Goal: Transaction & Acquisition: Purchase product/service

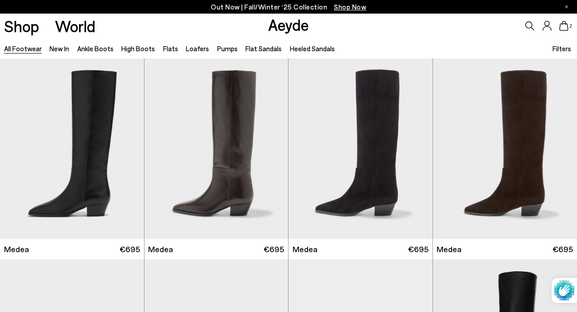
click at [561, 47] on span "Filters" at bounding box center [561, 48] width 19 height 8
click at [560, 47] on span "Filters" at bounding box center [561, 48] width 19 height 8
click at [101, 49] on link "Ankle Boots" at bounding box center [95, 48] width 36 height 8
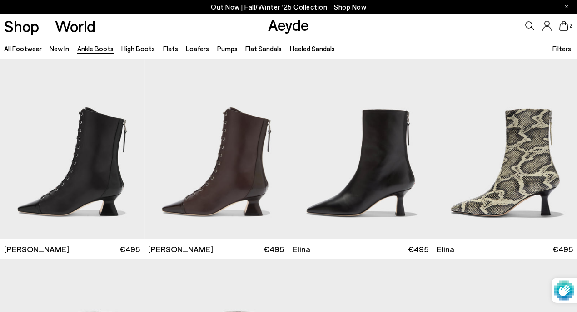
click at [562, 52] on span "Filters" at bounding box center [561, 48] width 19 height 8
click at [561, 49] on span "Filters" at bounding box center [561, 48] width 19 height 8
click at [31, 50] on link "All Footwear" at bounding box center [23, 48] width 38 height 8
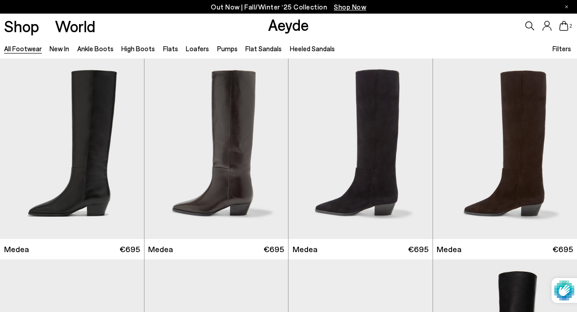
click at [360, 9] on span "Shop Now" at bounding box center [350, 7] width 32 height 8
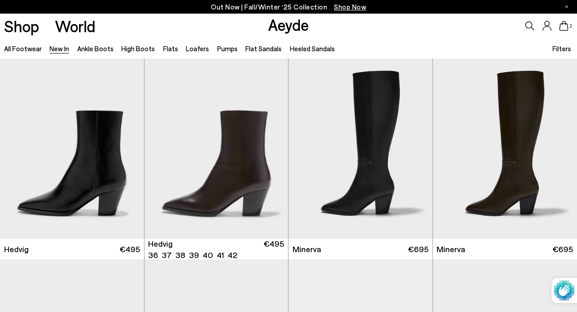
click at [560, 49] on span "Filters" at bounding box center [561, 48] width 19 height 8
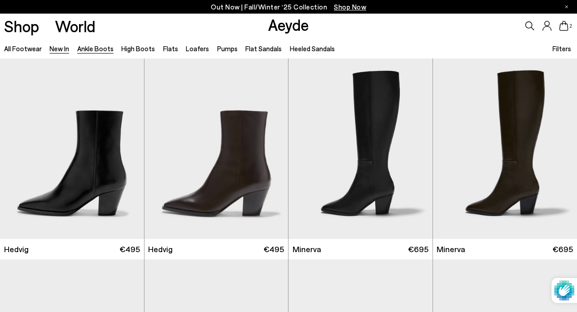
click at [92, 53] on link "Ankle Boots" at bounding box center [95, 48] width 36 height 8
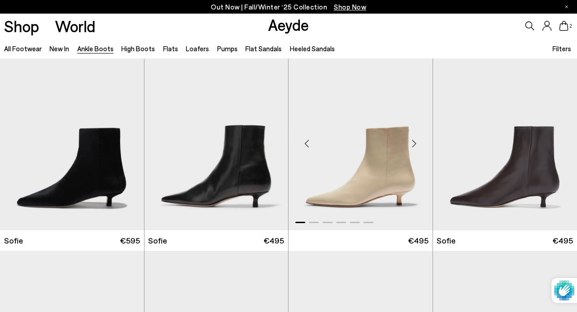
scroll to position [613, 0]
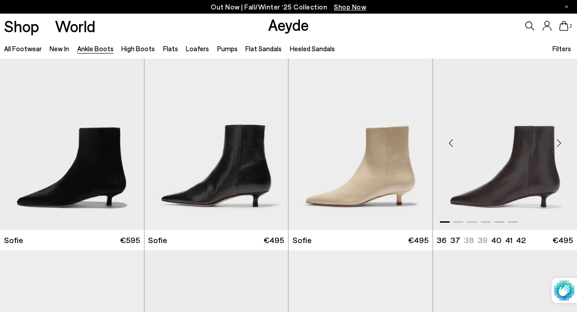
click at [531, 148] on img "1 / 6" at bounding box center [505, 139] width 144 height 181
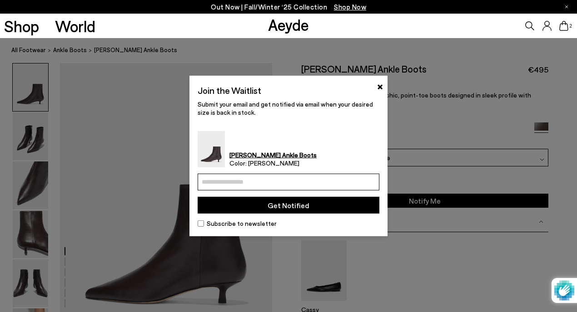
click at [292, 187] on input "email" at bounding box center [289, 182] width 182 height 17
type input "*"
click at [383, 84] on div "Join the Waitlist × Submit your email and get notified via email when your desi…" at bounding box center [288, 156] width 198 height 161
click at [377, 86] on button "×" at bounding box center [380, 85] width 6 height 11
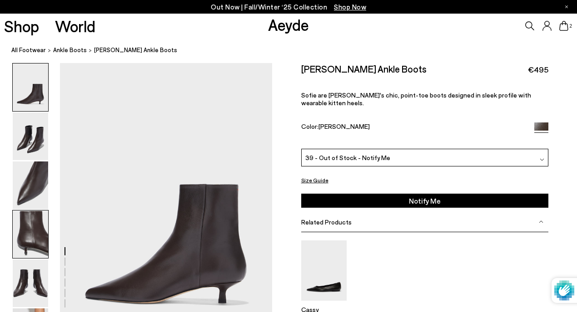
click at [30, 236] on img at bounding box center [30, 235] width 35 height 48
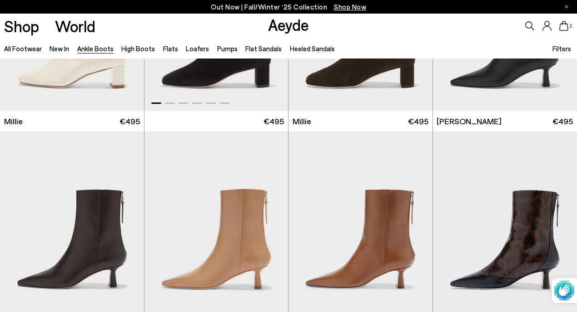
scroll to position [1650, 0]
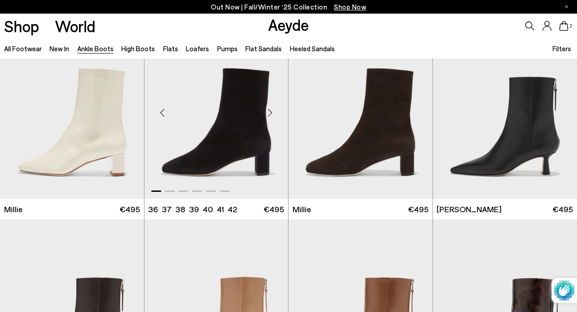
click at [242, 149] on img "1 / 6" at bounding box center [216, 109] width 144 height 181
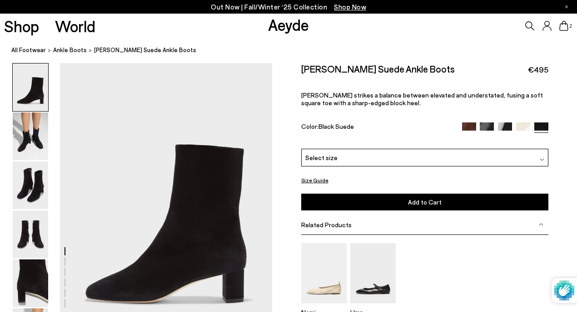
click at [509, 128] on img at bounding box center [505, 130] width 14 height 14
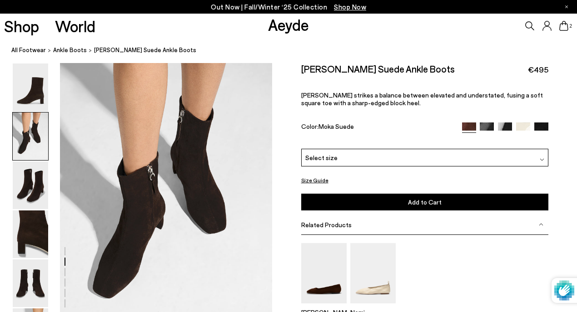
scroll to position [300, 0]
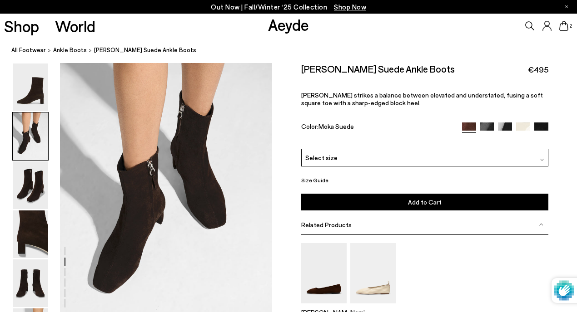
click at [481, 125] on img at bounding box center [486, 130] width 14 height 14
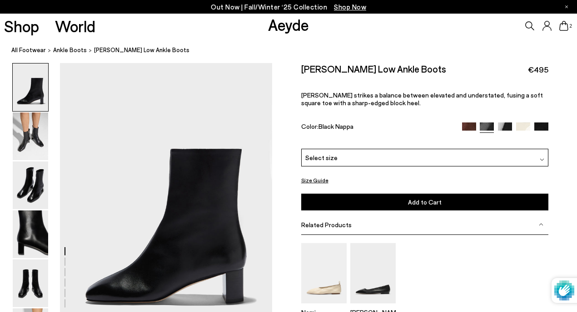
click at [544, 127] on img at bounding box center [541, 130] width 14 height 14
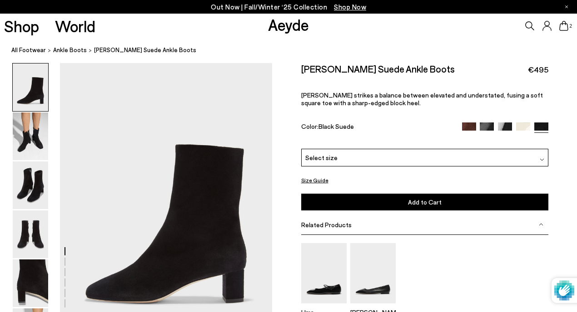
click at [523, 128] on img at bounding box center [523, 130] width 14 height 14
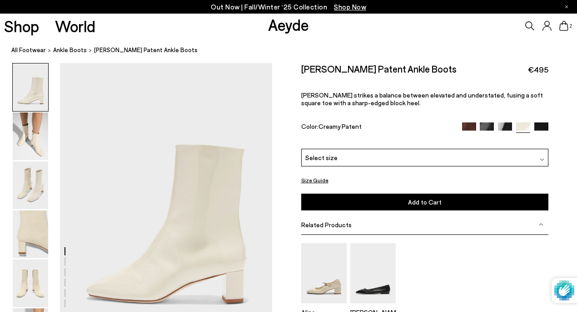
click at [287, 29] on link "Aeyde" at bounding box center [288, 24] width 41 height 19
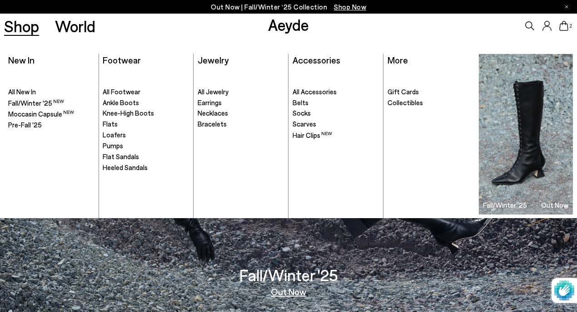
click at [29, 27] on link "Shop" at bounding box center [21, 26] width 35 height 16
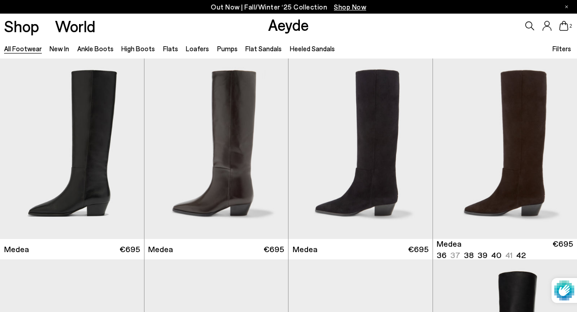
click at [526, 26] on icon at bounding box center [529, 25] width 9 height 9
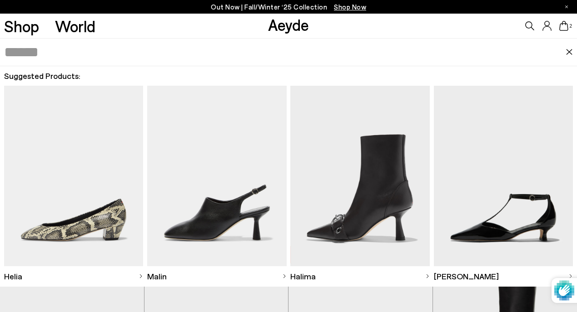
click at [183, 60] on input "text" at bounding box center [285, 52] width 562 height 27
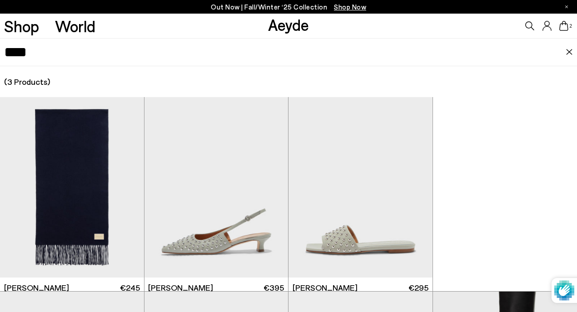
drag, startPoint x: 31, startPoint y: 55, endPoint x: -9, endPoint y: 54, distance: 40.5
click at [4, 54] on input "****" at bounding box center [285, 52] width 562 height 27
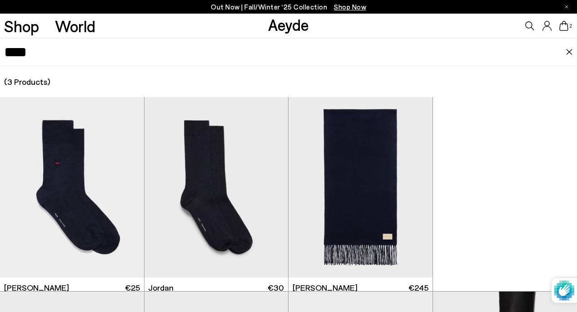
click at [506, 244] on div at bounding box center [288, 197] width 577 height 201
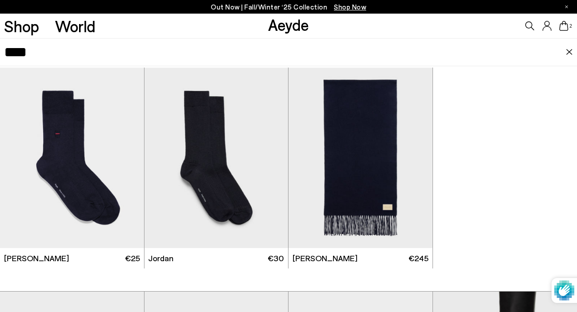
drag, startPoint x: 83, startPoint y: 42, endPoint x: -9, endPoint y: 54, distance: 92.5
click at [4, 54] on input "****" at bounding box center [285, 52] width 562 height 27
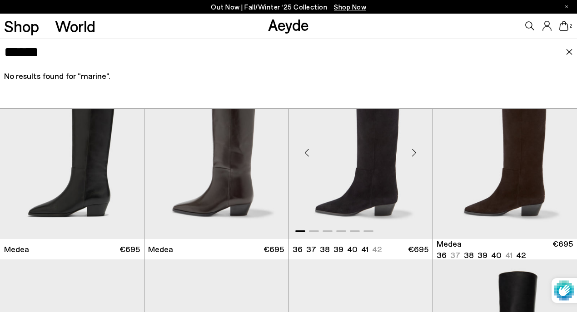
type input "******"
click at [380, 194] on img "1 / 6" at bounding box center [360, 149] width 144 height 181
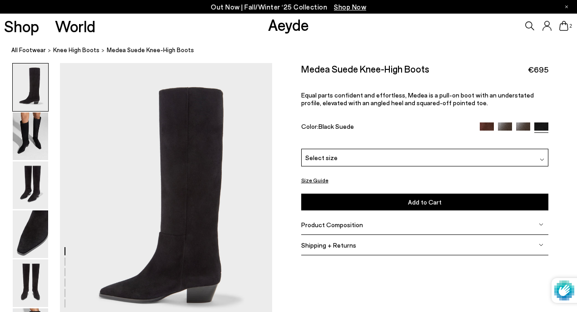
click at [518, 129] on img at bounding box center [523, 130] width 14 height 14
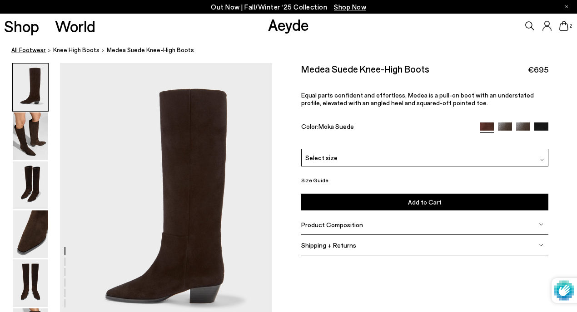
click at [31, 49] on link "All Footwear" at bounding box center [28, 50] width 35 height 10
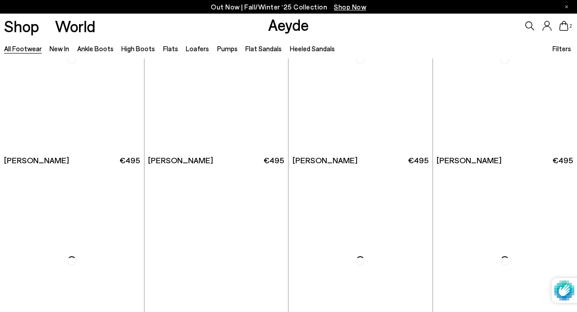
scroll to position [1504, 0]
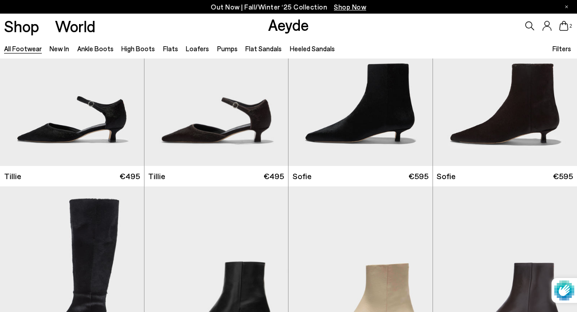
scroll to position [2290, 0]
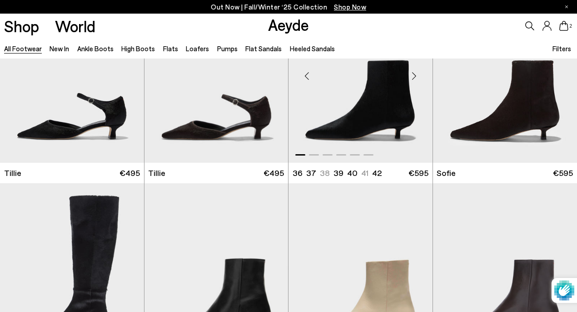
click at [362, 106] on img "1 / 6" at bounding box center [360, 72] width 144 height 181
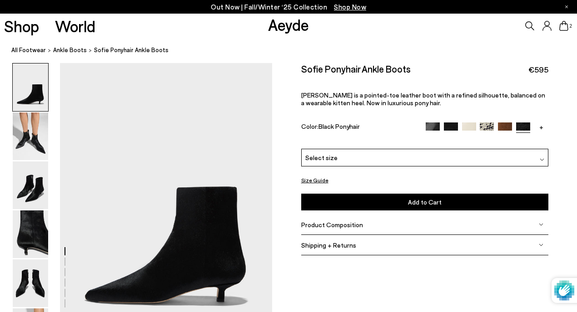
click at [450, 127] on img at bounding box center [451, 130] width 14 height 14
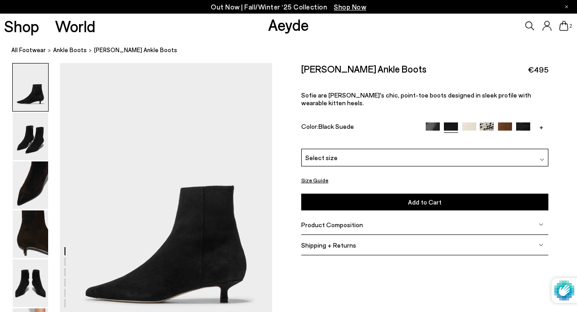
click at [470, 123] on img at bounding box center [469, 130] width 14 height 14
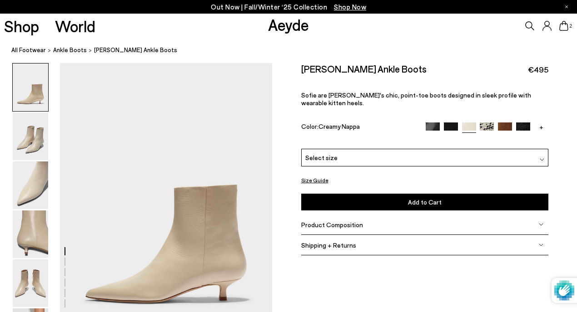
scroll to position [32, 0]
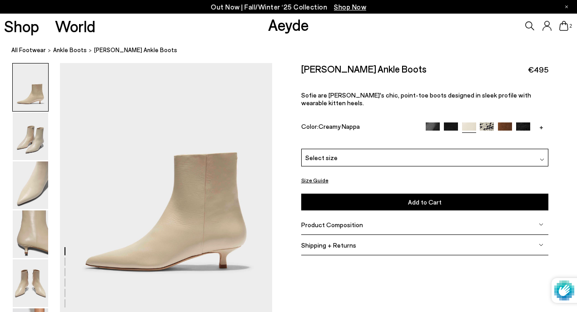
click at [489, 123] on img at bounding box center [486, 130] width 14 height 14
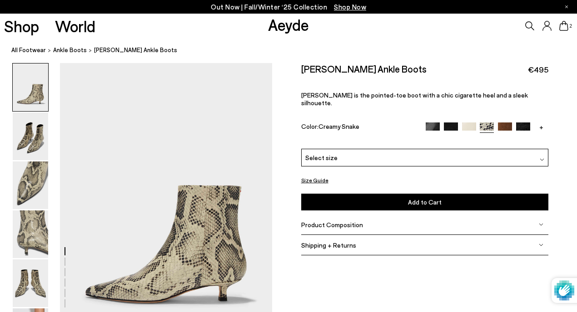
click at [504, 123] on img at bounding box center [505, 130] width 14 height 14
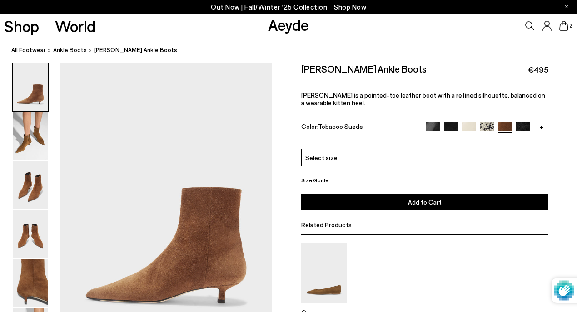
click at [522, 127] on img at bounding box center [523, 130] width 14 height 14
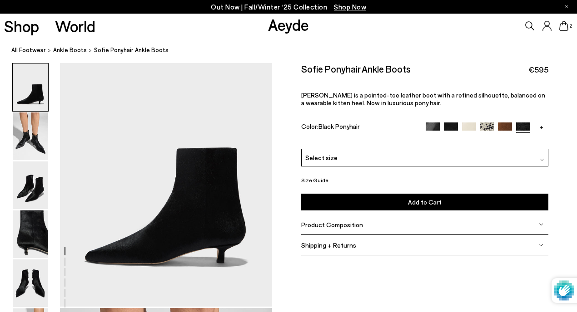
scroll to position [40, 0]
click at [538, 128] on link "+" at bounding box center [541, 127] width 14 height 8
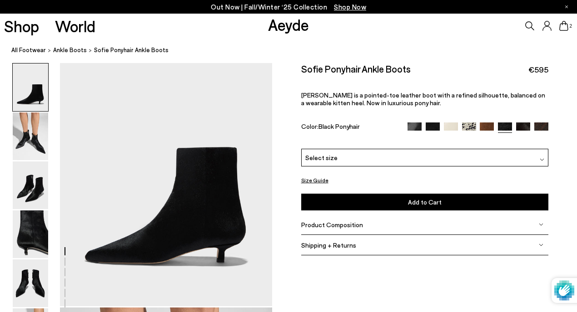
click at [522, 129] on img at bounding box center [523, 130] width 14 height 14
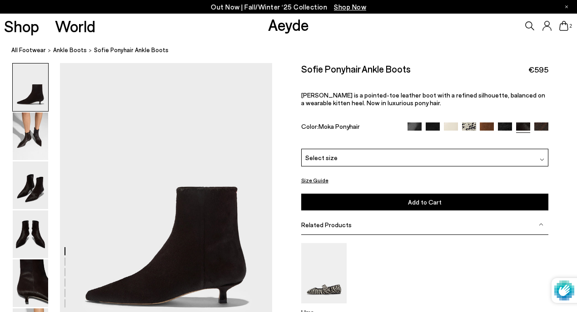
scroll to position [64, 0]
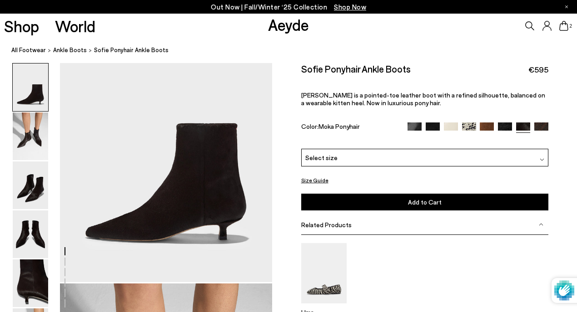
click at [342, 159] on div "Select size" at bounding box center [424, 158] width 247 height 18
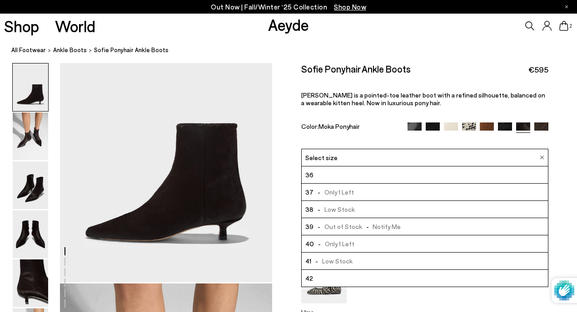
click at [345, 228] on span "- Out of Stock - Notify Me" at bounding box center [356, 226] width 87 height 11
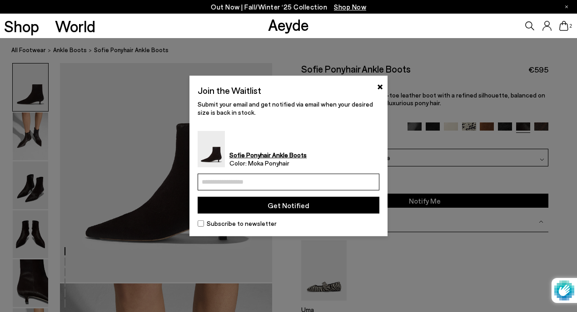
click at [267, 178] on input "email" at bounding box center [289, 182] width 182 height 17
click at [283, 212] on button "Get Notified" at bounding box center [289, 205] width 182 height 17
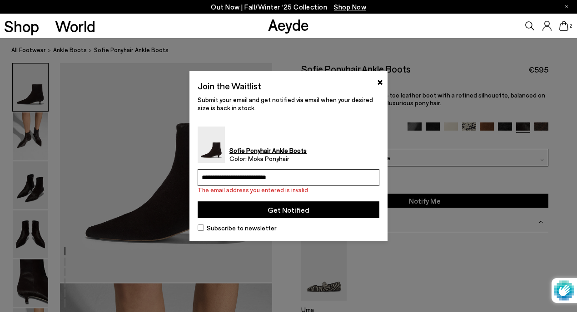
click at [293, 185] on input "**********" at bounding box center [289, 177] width 182 height 17
type input "**********"
click at [292, 208] on button "Get Notified" at bounding box center [289, 210] width 182 height 17
click at [382, 82] on button "×" at bounding box center [380, 81] width 6 height 11
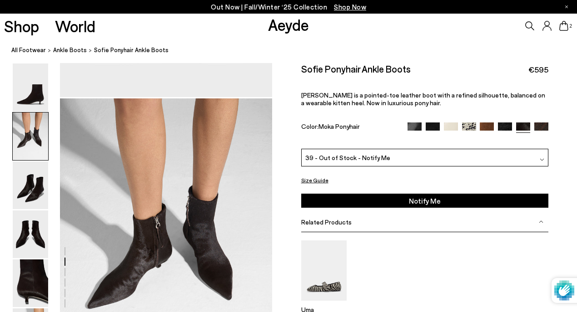
scroll to position [265, 0]
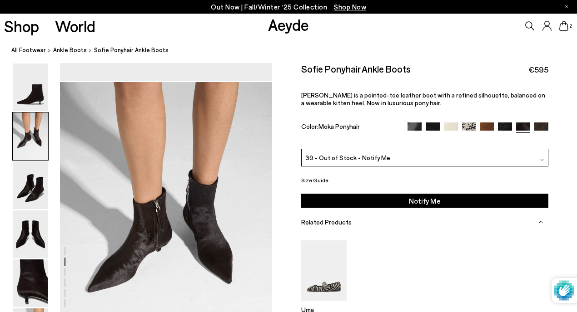
click at [542, 127] on img at bounding box center [541, 130] width 14 height 14
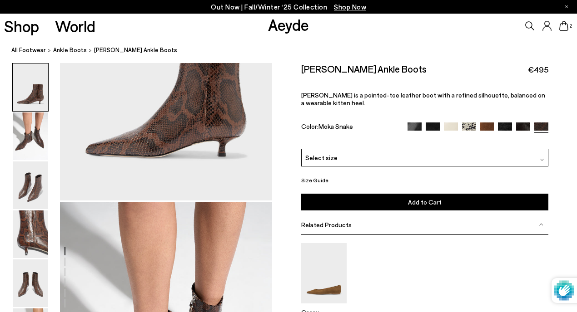
scroll to position [145, 0]
click at [412, 159] on div "Select size" at bounding box center [424, 158] width 247 height 18
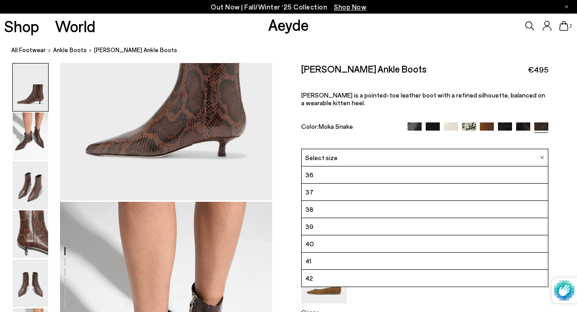
click at [338, 225] on li "39" at bounding box center [424, 226] width 246 height 17
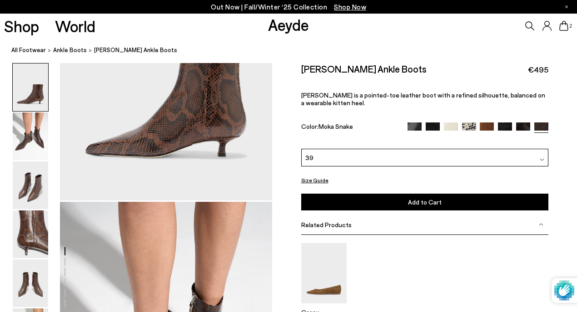
click at [420, 204] on span "Add to Cart" at bounding box center [425, 202] width 34 height 8
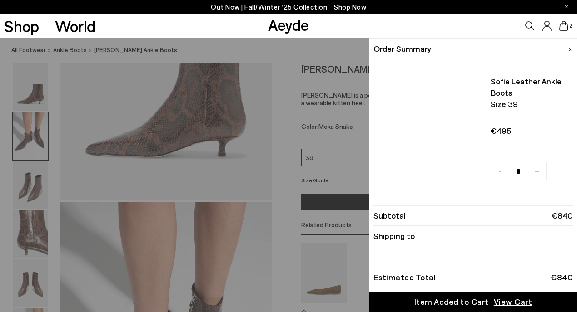
scroll to position [266, 0]
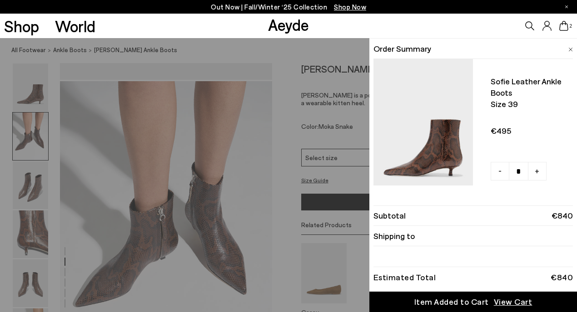
click at [569, 47] on span at bounding box center [570, 48] width 5 height 12
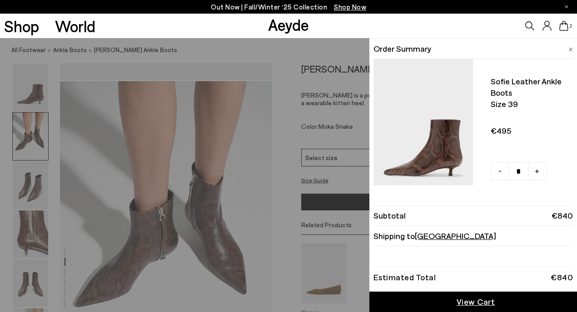
click at [566, 29] on icon at bounding box center [563, 26] width 9 height 10
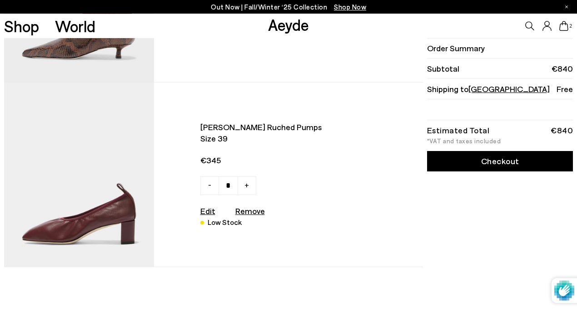
scroll to position [160, 0]
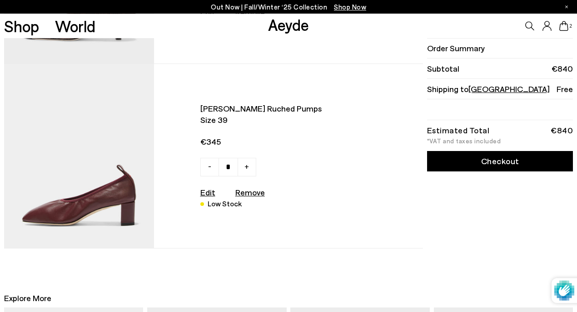
click at [60, 217] on img at bounding box center [79, 156] width 150 height 184
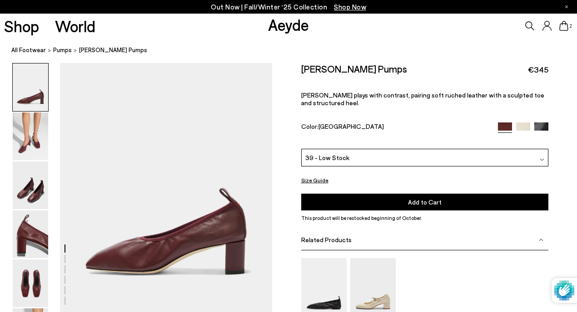
scroll to position [47, 0]
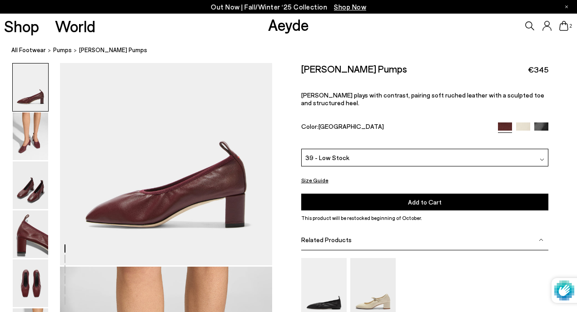
click at [544, 126] on img at bounding box center [541, 130] width 14 height 14
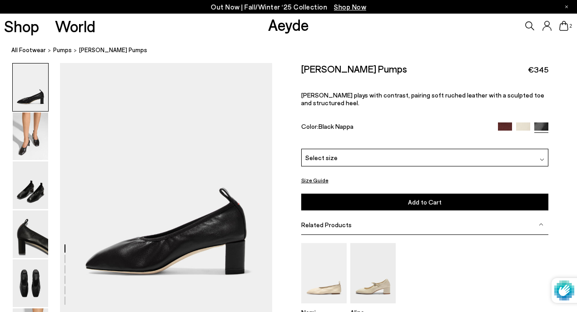
click at [505, 128] on img at bounding box center [505, 130] width 14 height 14
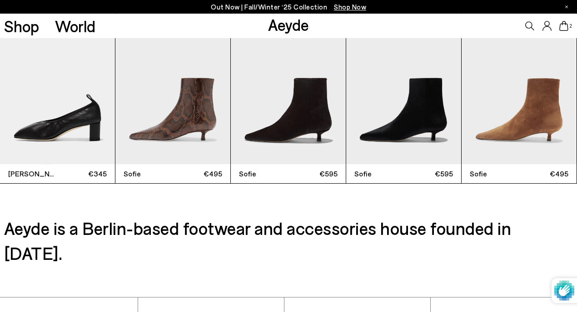
scroll to position [2261, 0]
